Goal: Task Accomplishment & Management: Manage account settings

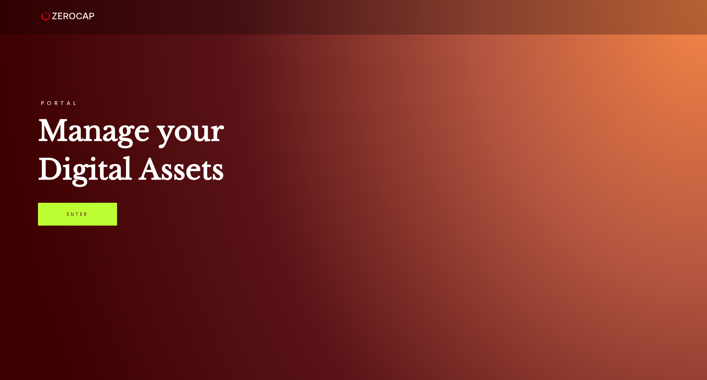
click at [88, 220] on link "Enter" at bounding box center [77, 214] width 79 height 23
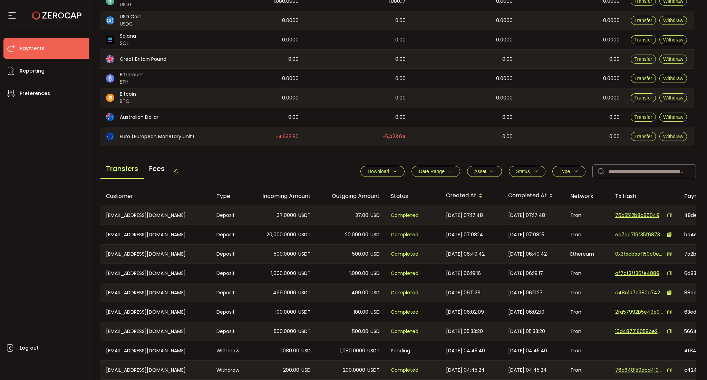
scroll to position [180, 0]
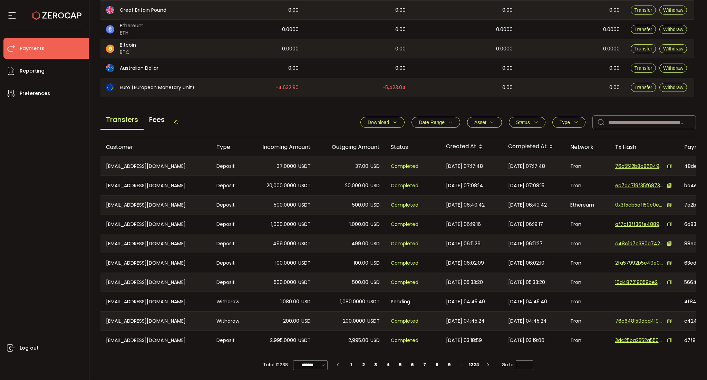
click at [559, 121] on span "Type" at bounding box center [564, 122] width 10 height 6
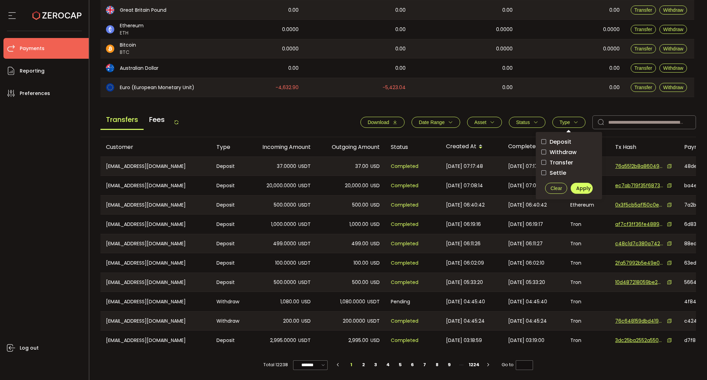
click at [554, 149] on span "Withdraw" at bounding box center [561, 152] width 30 height 7
click at [521, 121] on span "Status" at bounding box center [523, 122] width 14 height 6
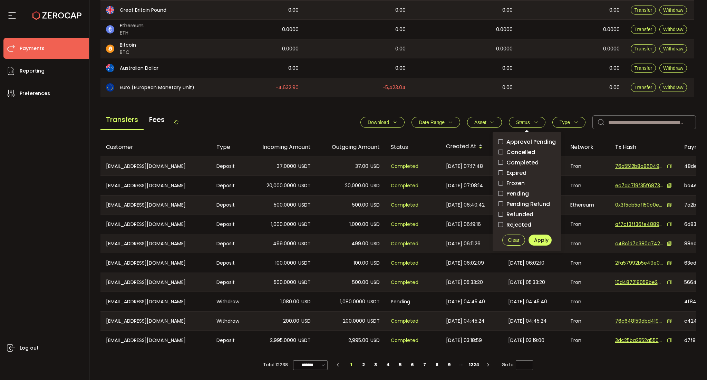
drag, startPoint x: 519, startPoint y: 138, endPoint x: 519, endPoint y: 143, distance: 4.8
click at [519, 139] on span "Approval Pending" at bounding box center [529, 141] width 53 height 7
click at [505, 190] on span "Pending" at bounding box center [516, 193] width 26 height 7
click at [535, 236] on span "Apply" at bounding box center [541, 239] width 14 height 7
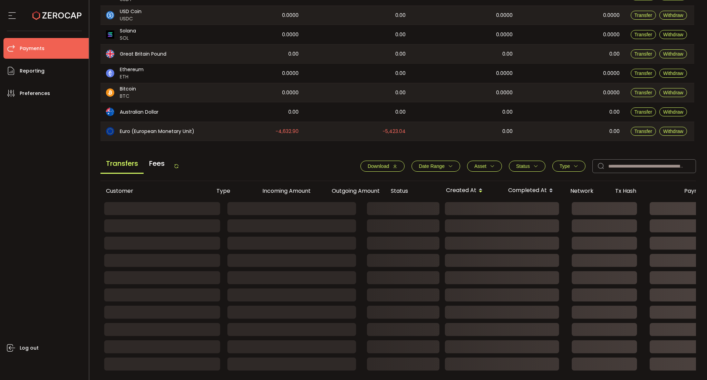
scroll to position [60, 0]
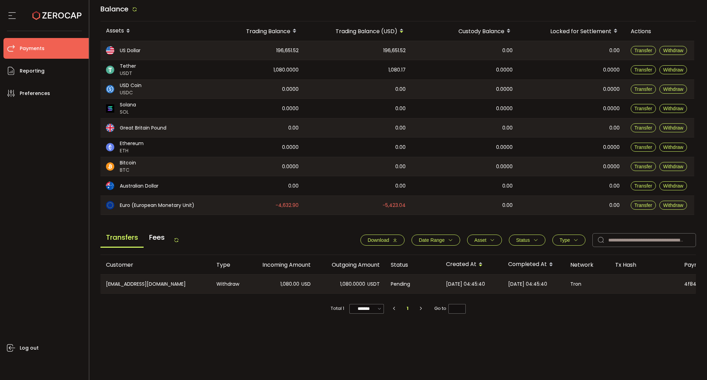
click at [516, 241] on span "Status" at bounding box center [523, 240] width 14 height 6
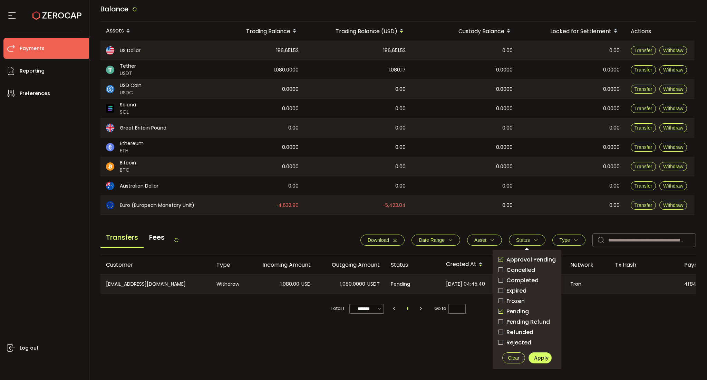
click at [518, 256] on span "Approval Pending" at bounding box center [529, 259] width 53 height 7
click at [515, 311] on span "Pending" at bounding box center [516, 311] width 26 height 7
click at [537, 355] on span "Apply" at bounding box center [541, 357] width 14 height 7
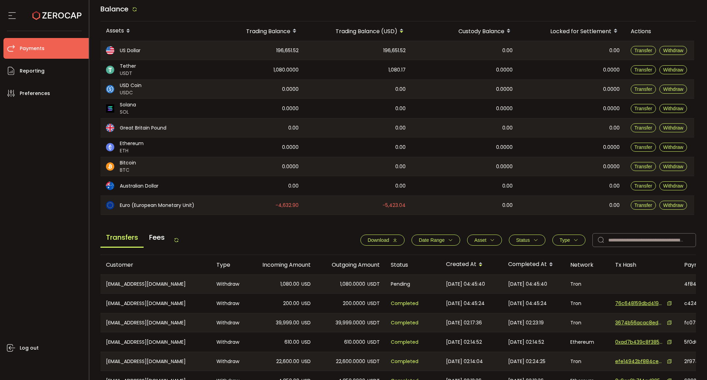
click at [524, 236] on button "Status" at bounding box center [527, 239] width 37 height 11
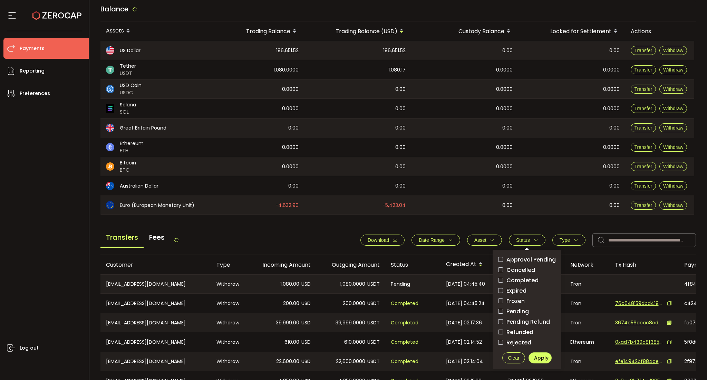
click at [565, 238] on span "Type" at bounding box center [564, 240] width 10 height 6
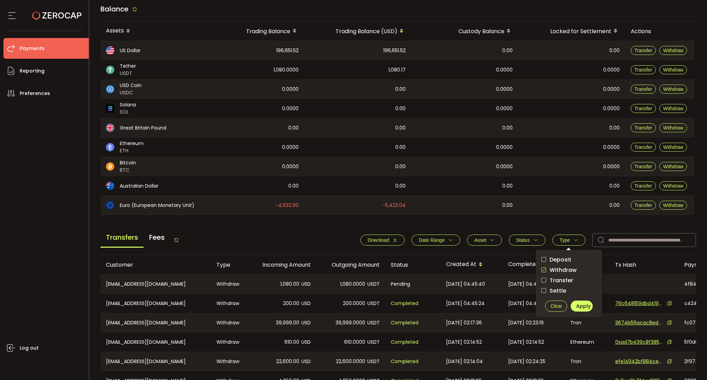
drag, startPoint x: 558, startPoint y: 268, endPoint x: 565, endPoint y: 273, distance: 8.4
click at [558, 268] on span "Withdraw" at bounding box center [561, 269] width 30 height 7
click at [573, 306] on button "Apply" at bounding box center [581, 305] width 22 height 11
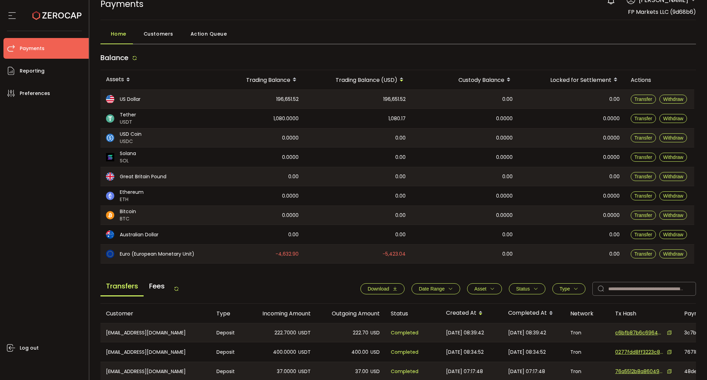
scroll to position [0, 0]
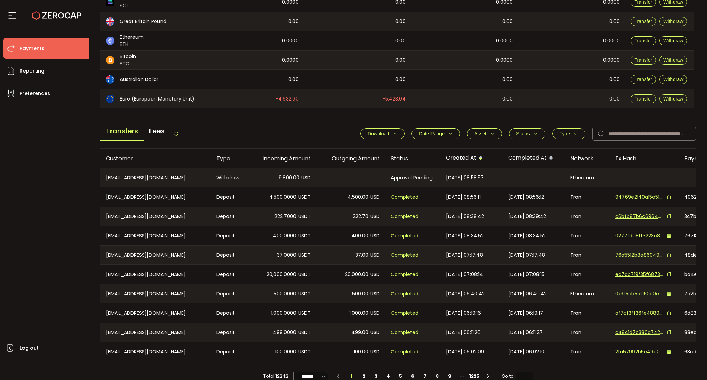
scroll to position [180, 0]
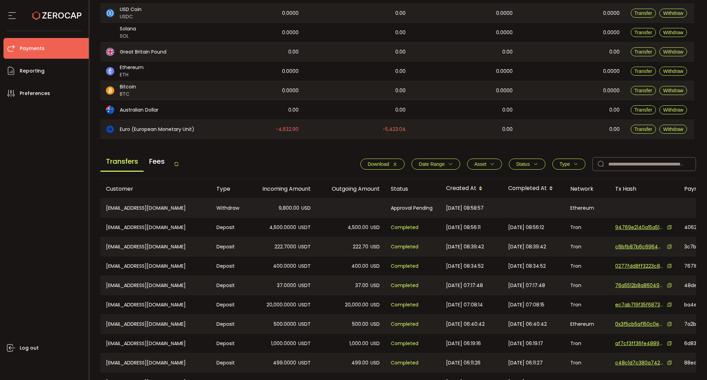
scroll to position [169, 0]
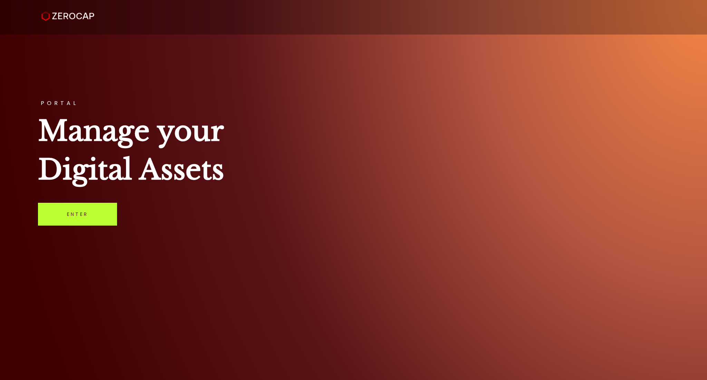
click at [73, 213] on link "Enter" at bounding box center [77, 214] width 79 height 23
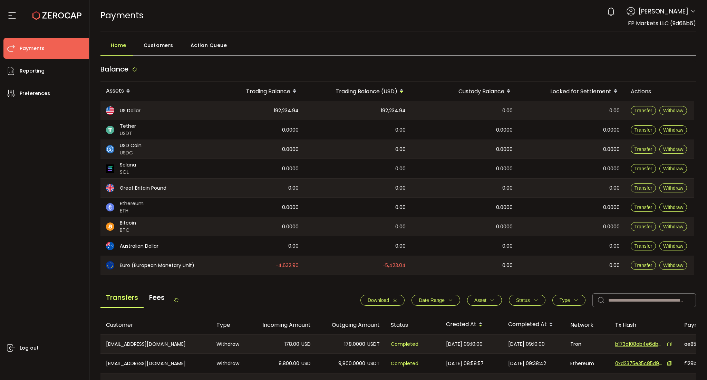
scroll to position [138, 0]
